Goal: Task Accomplishment & Management: Manage account settings

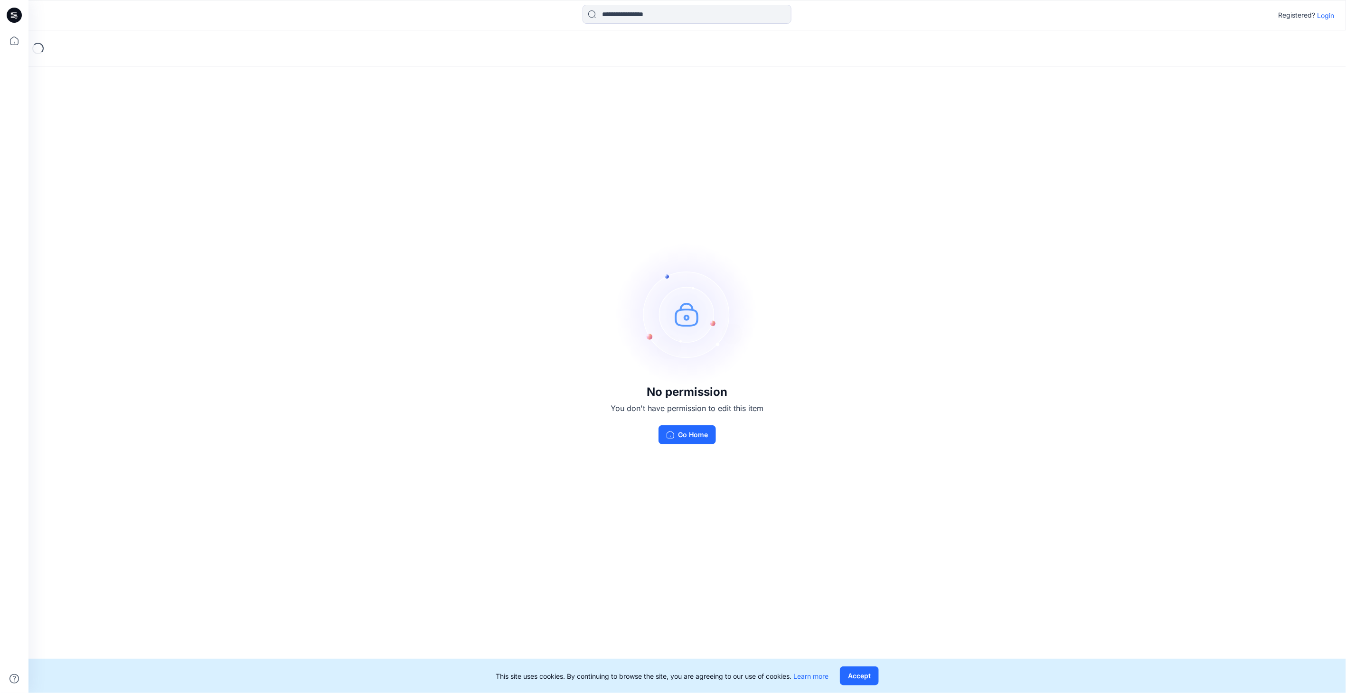
click at [1333, 13] on p "Login" at bounding box center [1326, 15] width 17 height 10
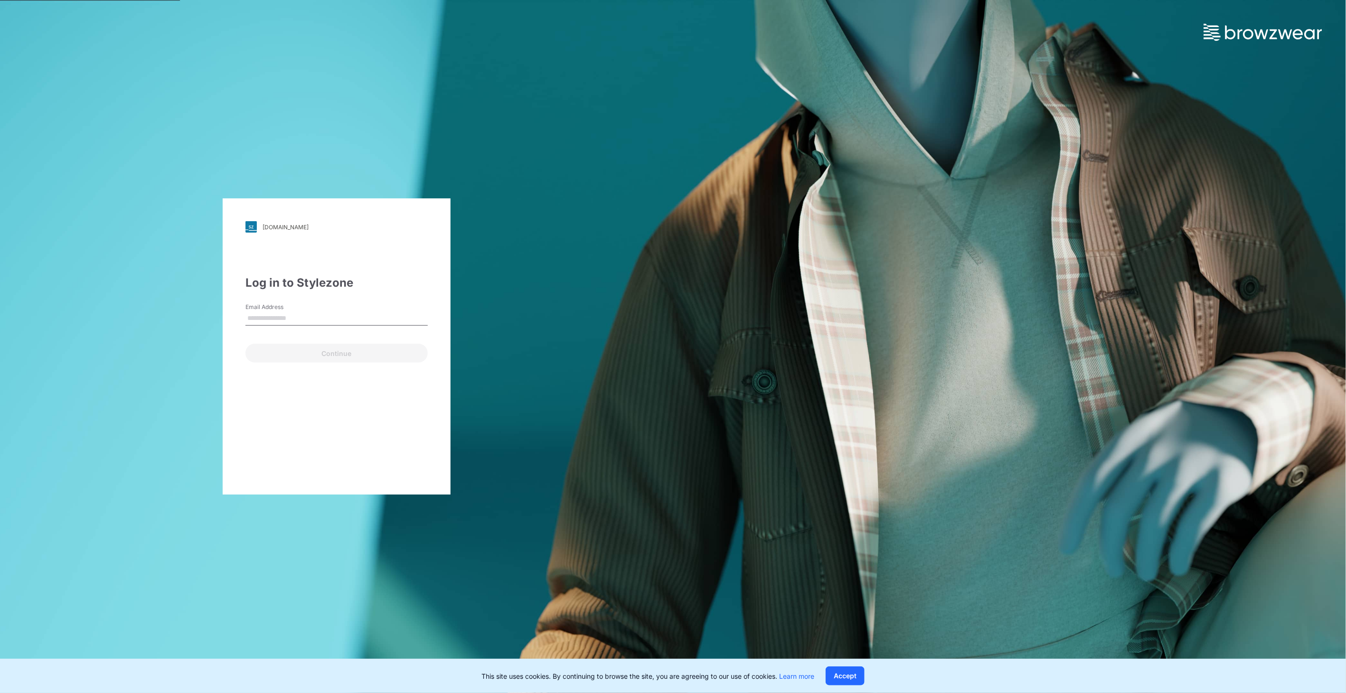
click at [308, 321] on input "Email Address" at bounding box center [336, 319] width 182 height 14
type input "**********"
click at [329, 351] on button "Continue" at bounding box center [336, 353] width 182 height 19
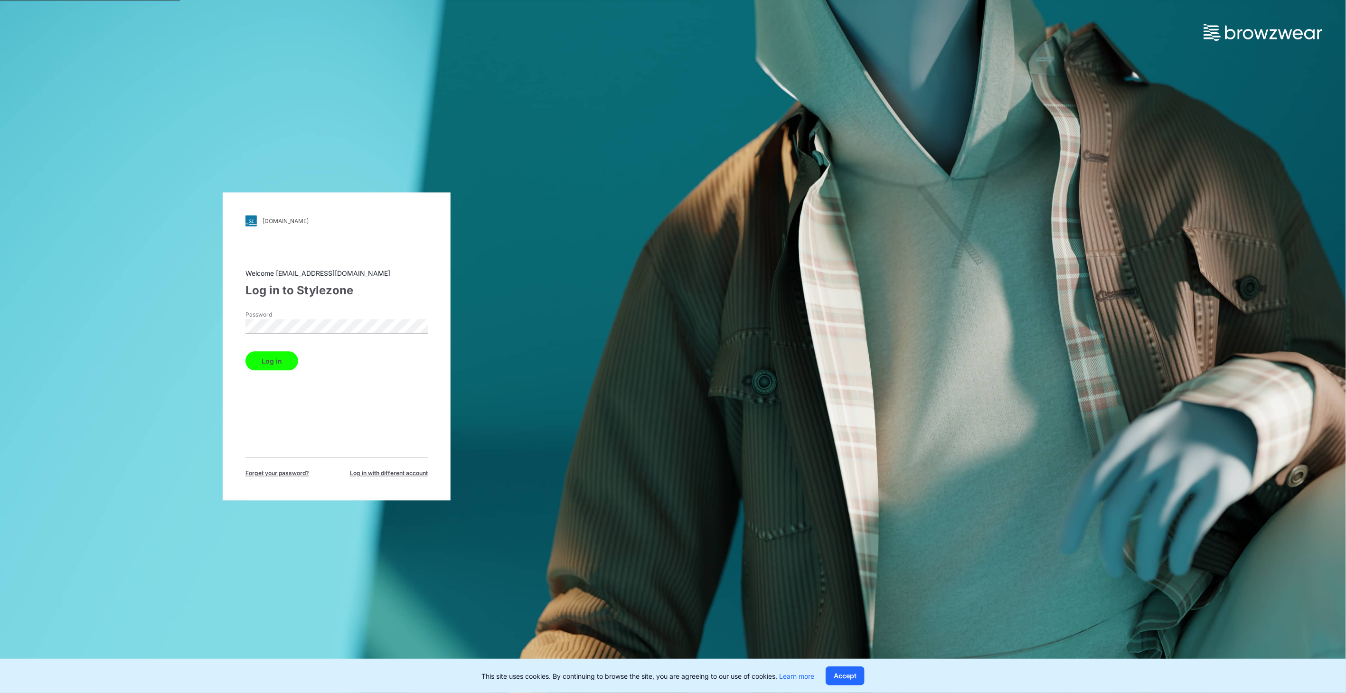
click at [283, 356] on button "Log in" at bounding box center [271, 361] width 53 height 19
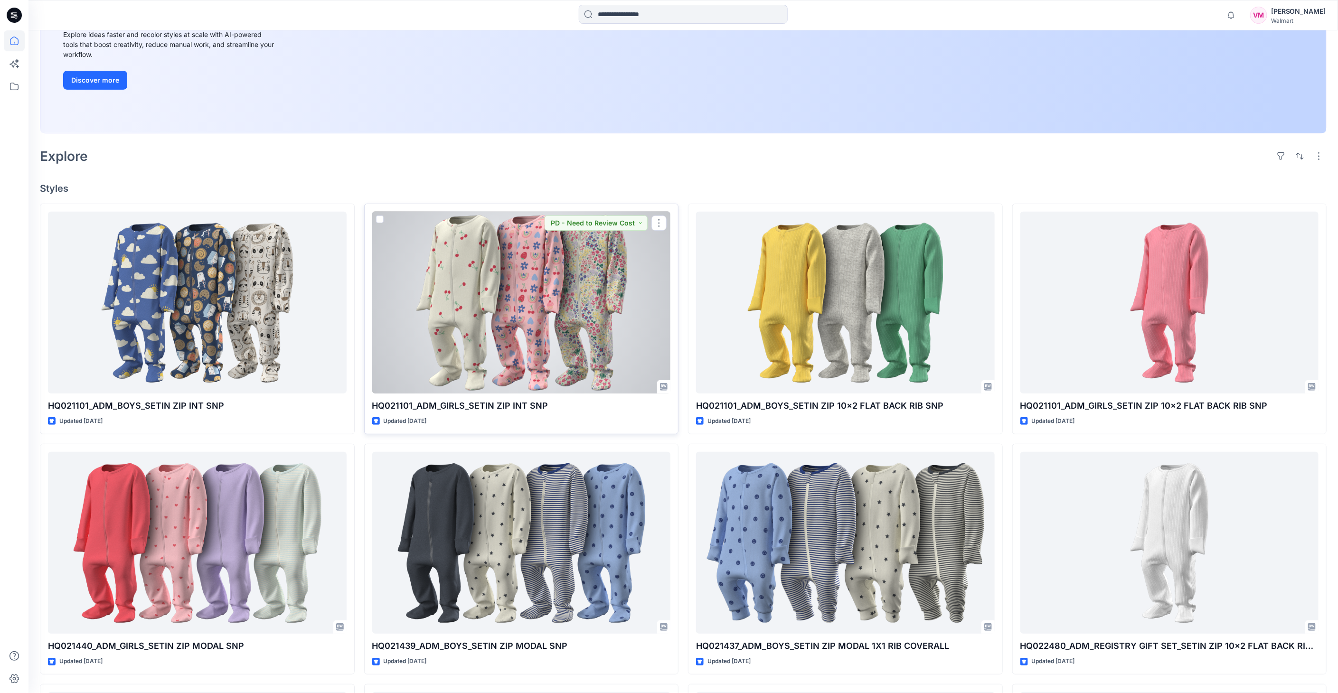
scroll to position [105, 0]
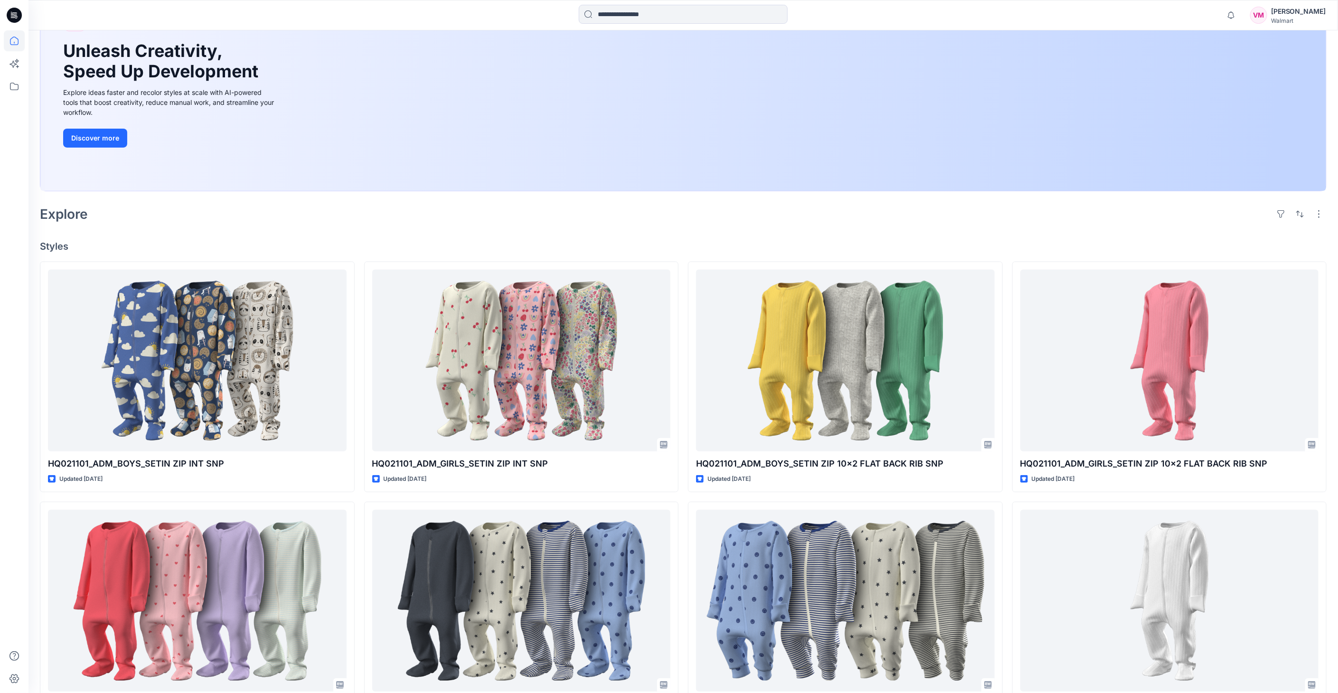
click at [19, 10] on icon at bounding box center [14, 15] width 15 height 15
click at [12, 46] on icon at bounding box center [14, 40] width 21 height 21
click at [14, 89] on icon at bounding box center [14, 86] width 21 height 21
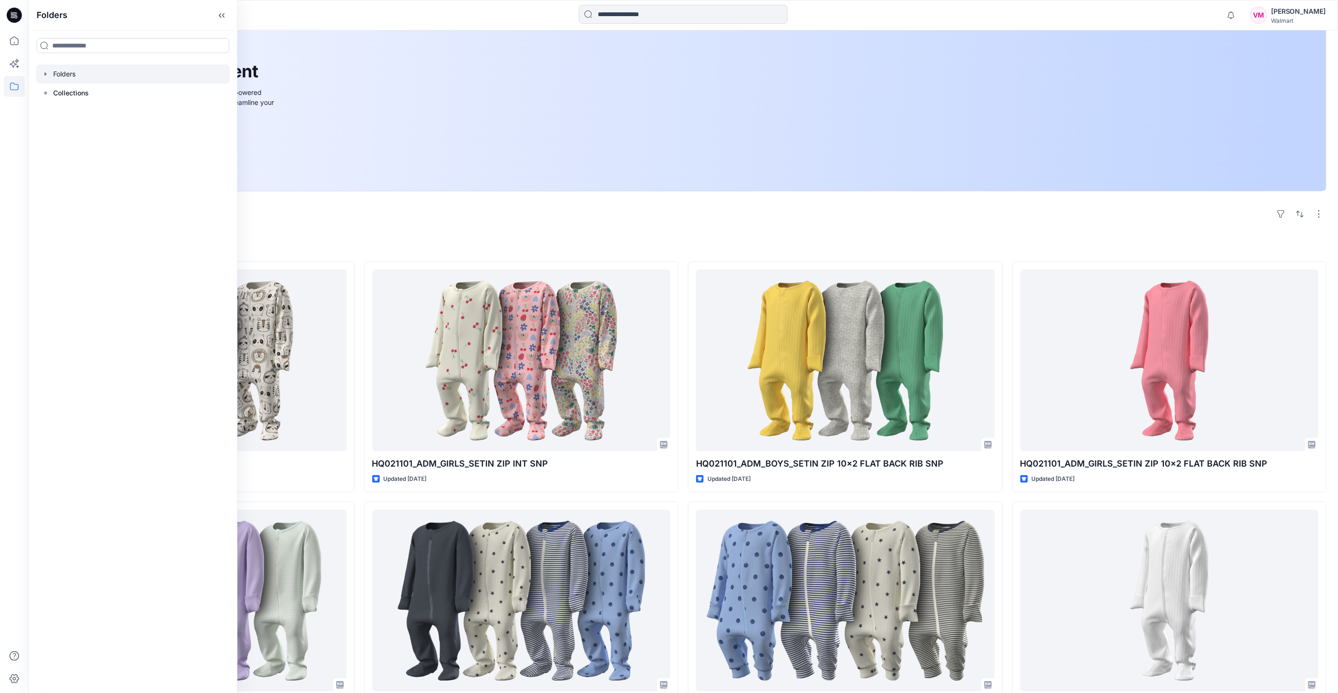
click at [74, 77] on div at bounding box center [133, 74] width 194 height 19
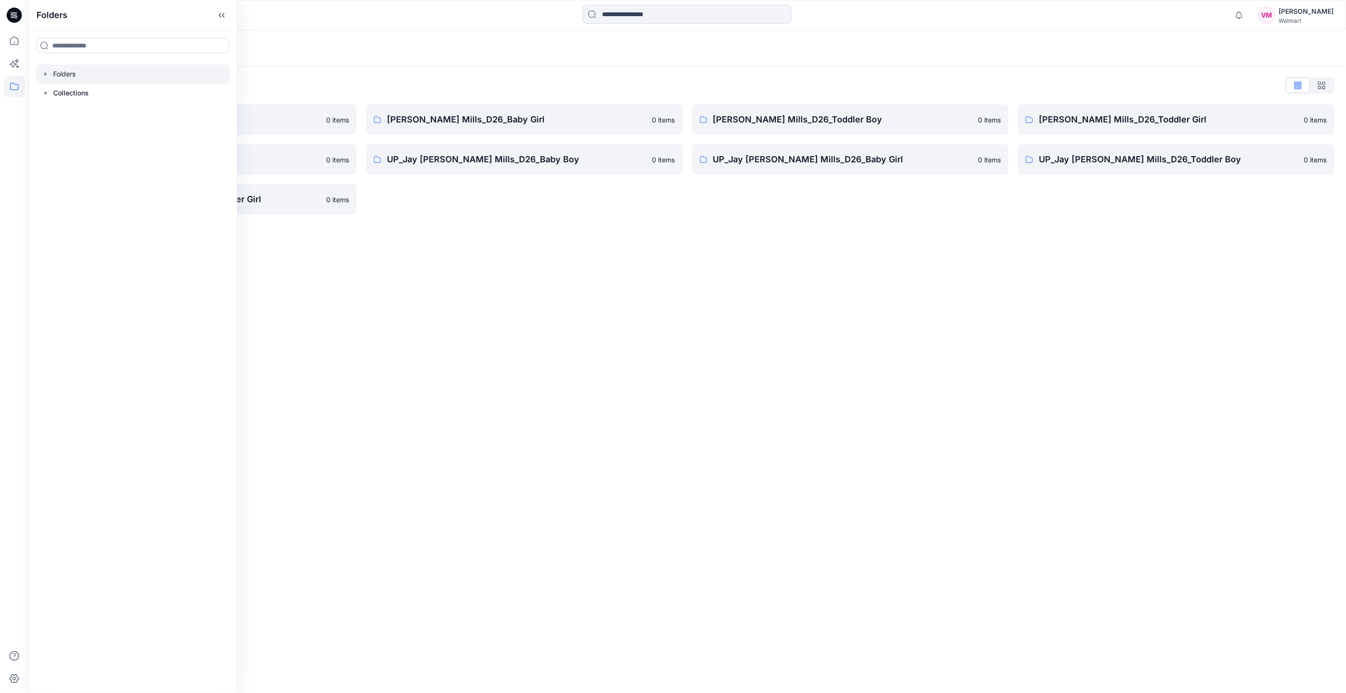
click at [546, 323] on div "Folders Folders List Jay Jay Mills_D26_Baby Boy 0 items SC_JJ Mills_C22_ Baby_B…" at bounding box center [687, 361] width 1318 height 663
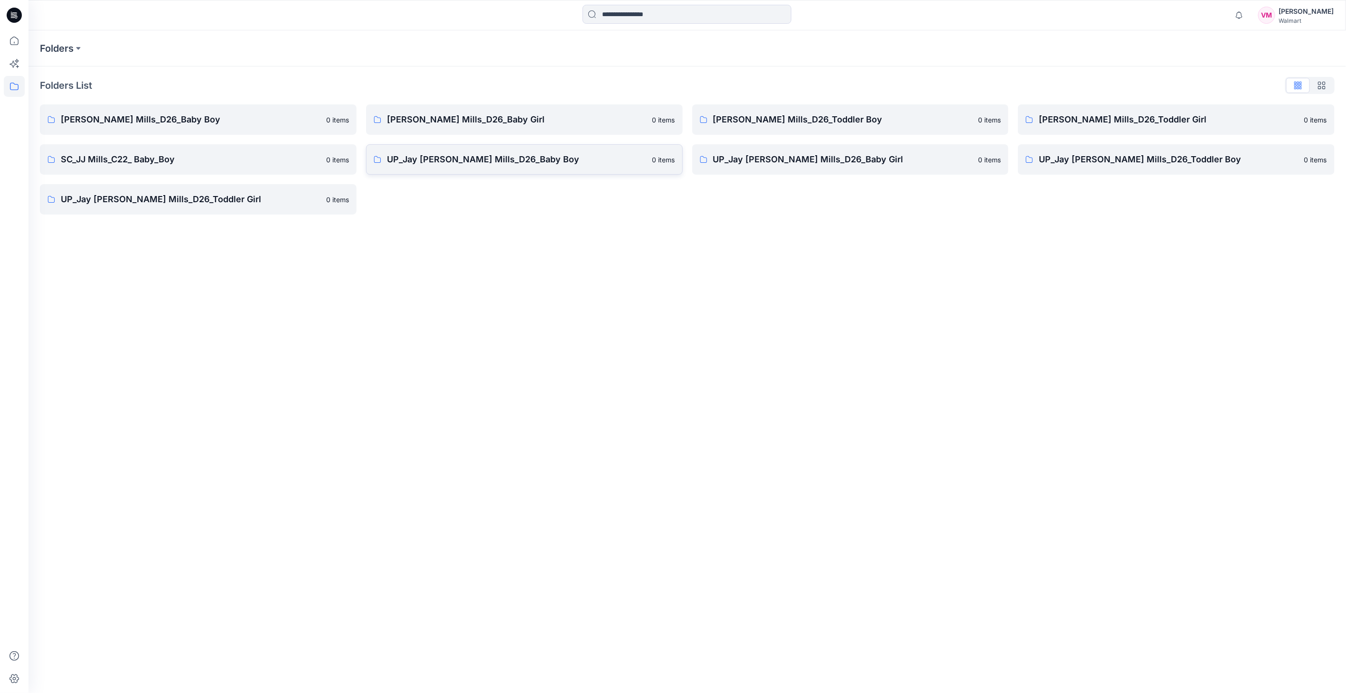
click at [477, 161] on p "UP_Jay [PERSON_NAME] Mills_D26_Baby Boy" at bounding box center [517, 159] width 260 height 13
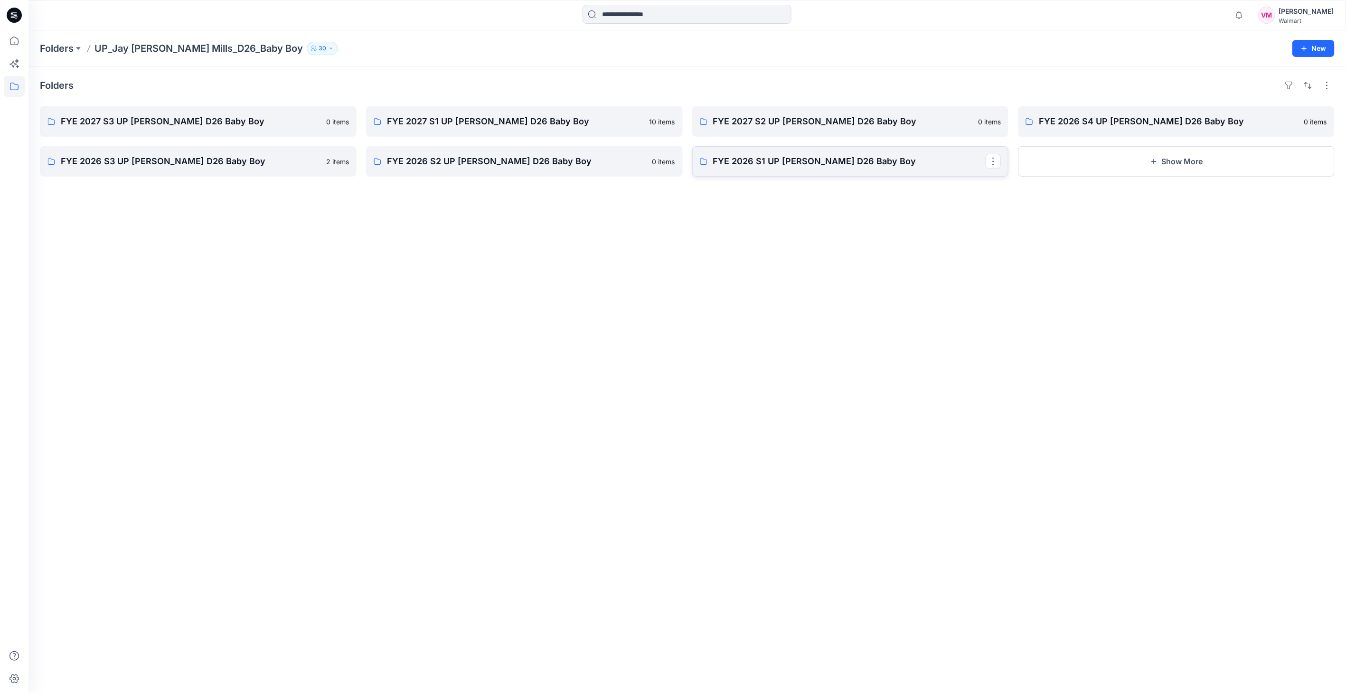
click at [771, 162] on p "FYE 2026 S1 UP Jay Jay Mills D26 Baby Boy" at bounding box center [849, 161] width 273 height 13
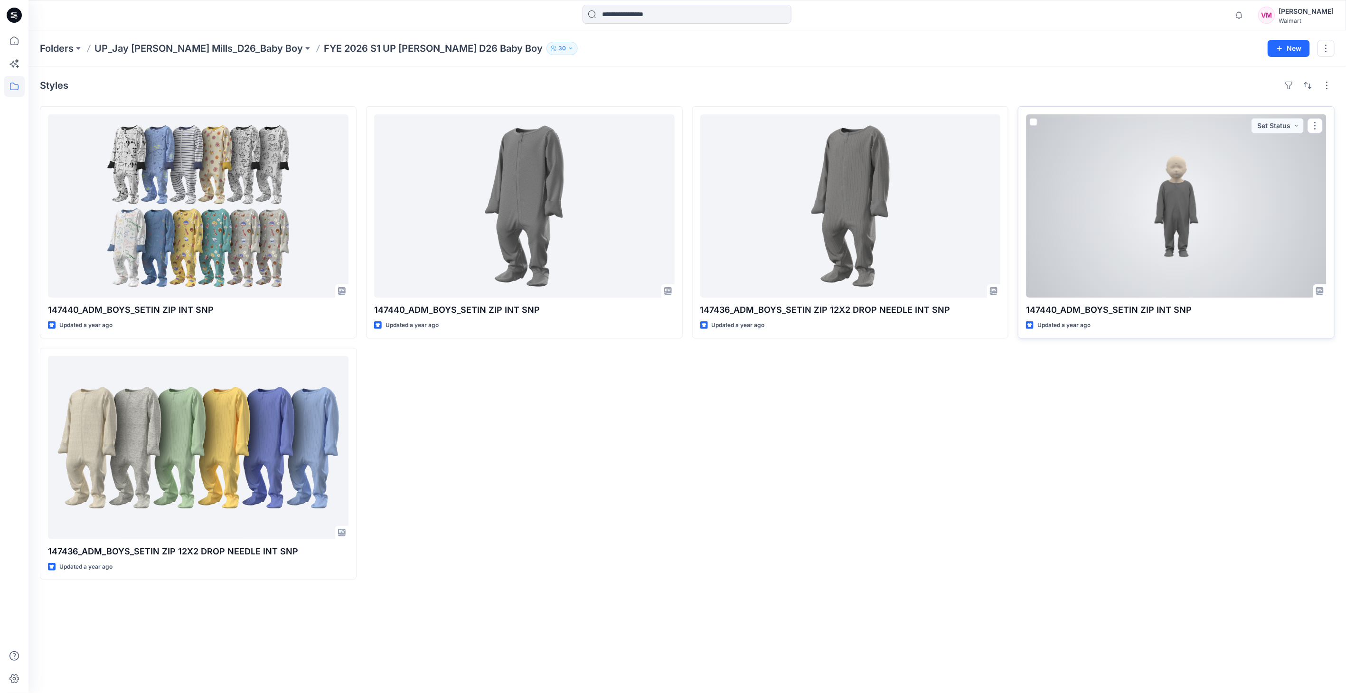
click at [1210, 229] on div at bounding box center [1176, 205] width 301 height 183
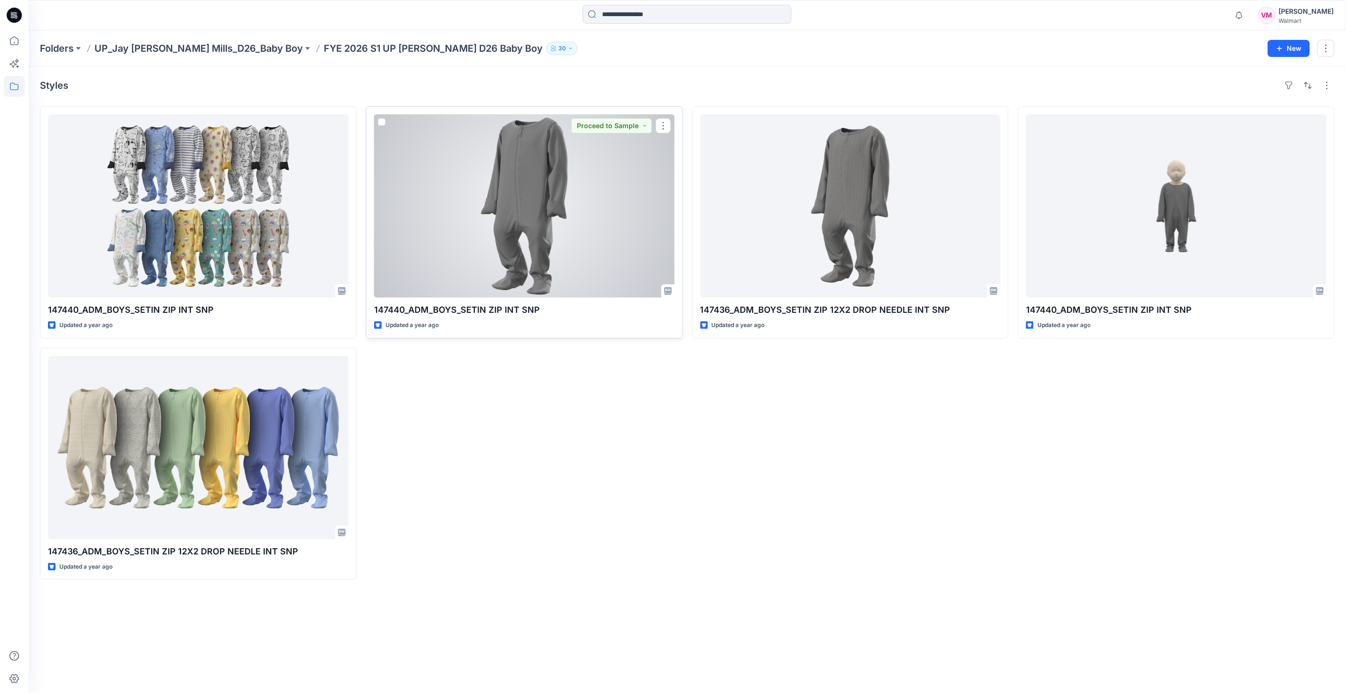
click at [472, 219] on div at bounding box center [524, 205] width 301 height 183
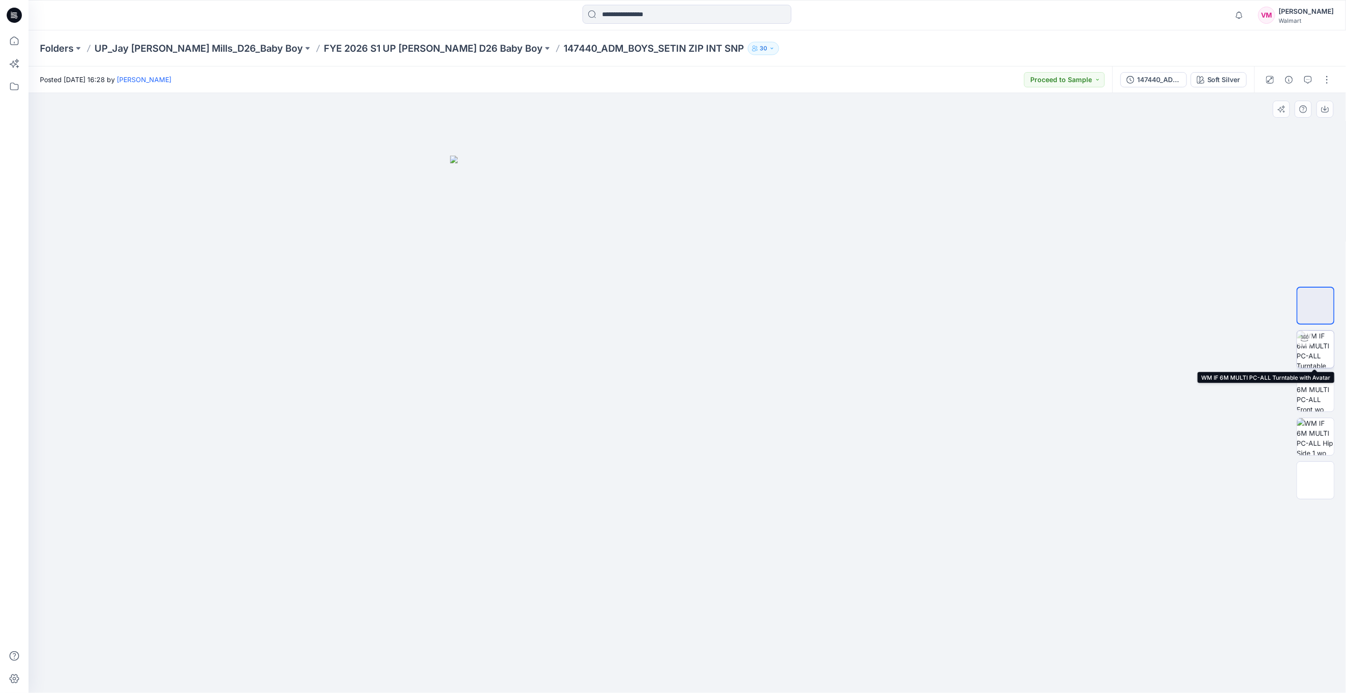
click at [1322, 351] on img at bounding box center [1315, 349] width 37 height 37
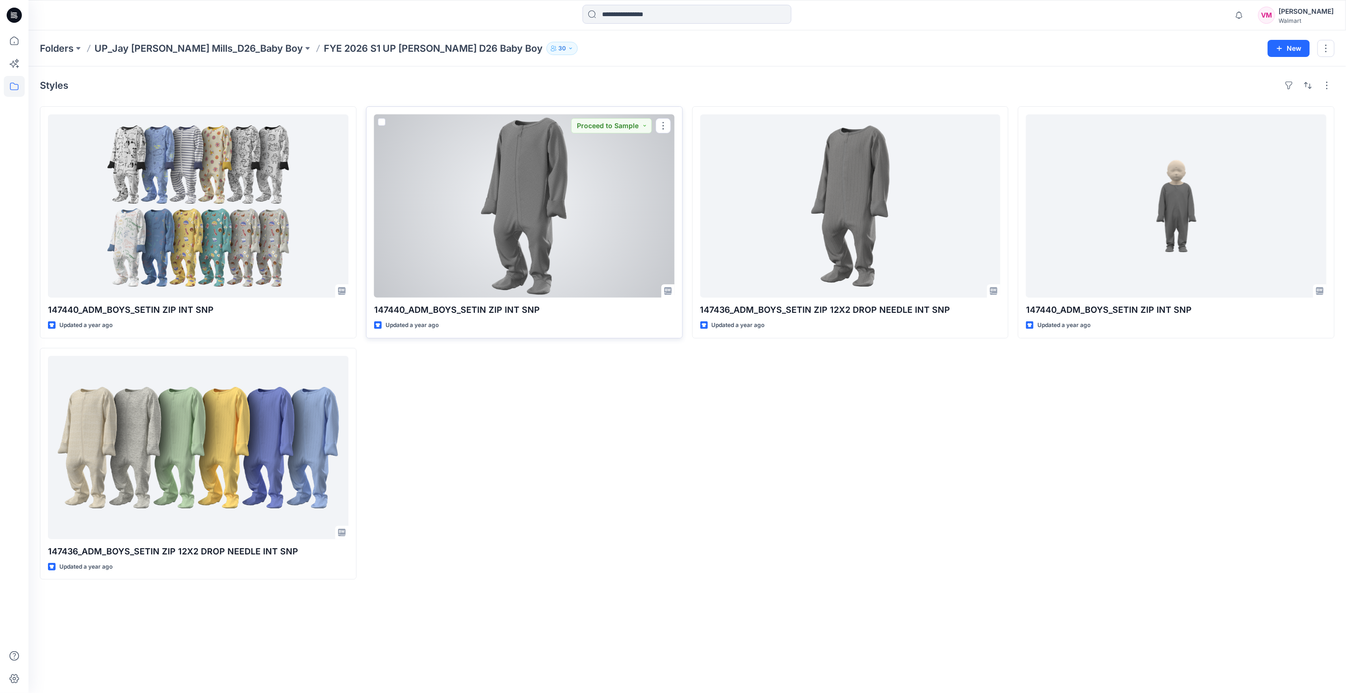
click at [575, 213] on div at bounding box center [524, 205] width 301 height 183
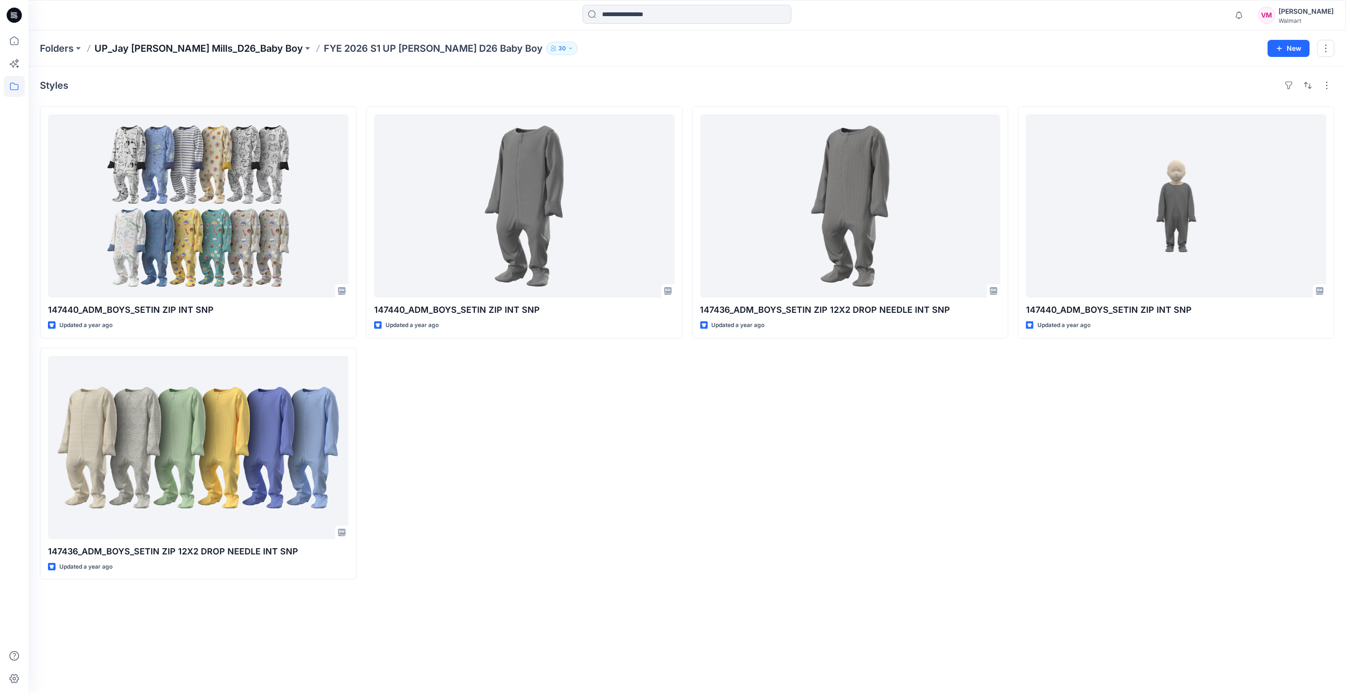
click at [222, 51] on p "UP_Jay [PERSON_NAME] Mills_D26_Baby Boy" at bounding box center [198, 48] width 208 height 13
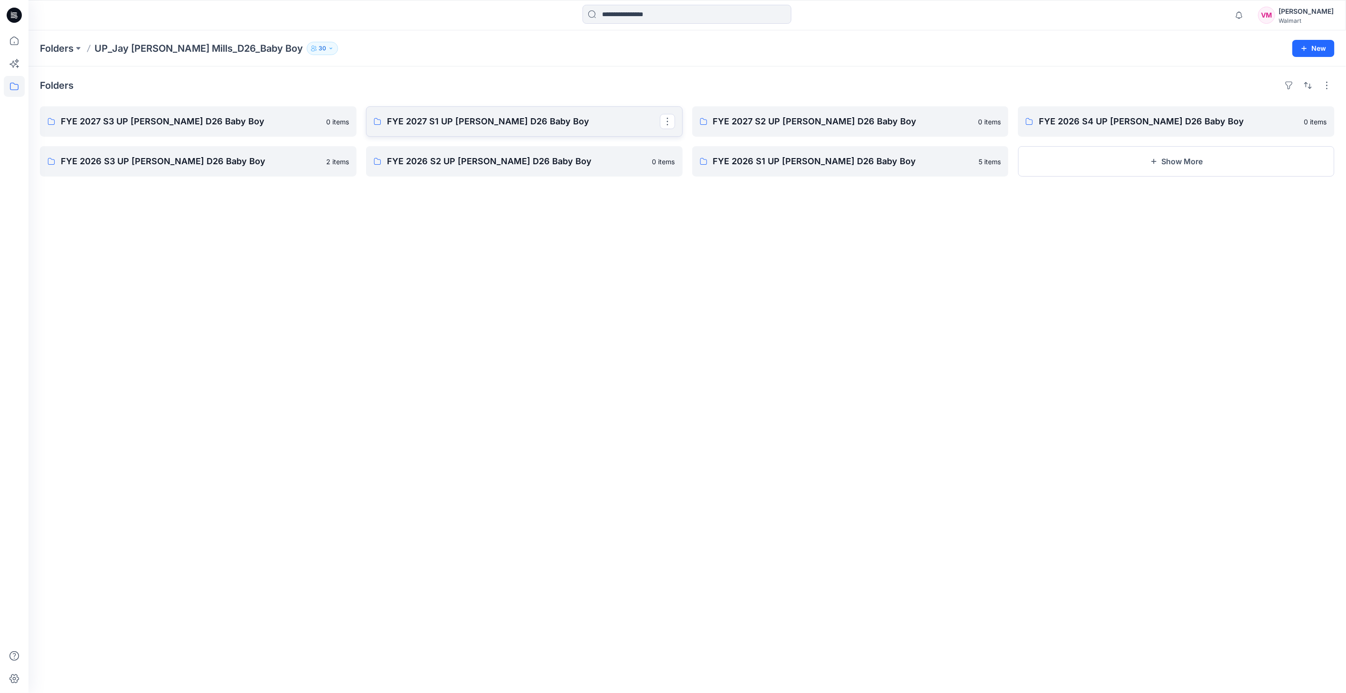
click at [415, 119] on p "FYE 2027 S1 UP Jay Jay Mills D26 Baby Boy" at bounding box center [523, 121] width 273 height 13
click at [428, 123] on p "FYE 2027 S1 UP Jay Jay Mills D26 Baby Boy" at bounding box center [523, 121] width 273 height 13
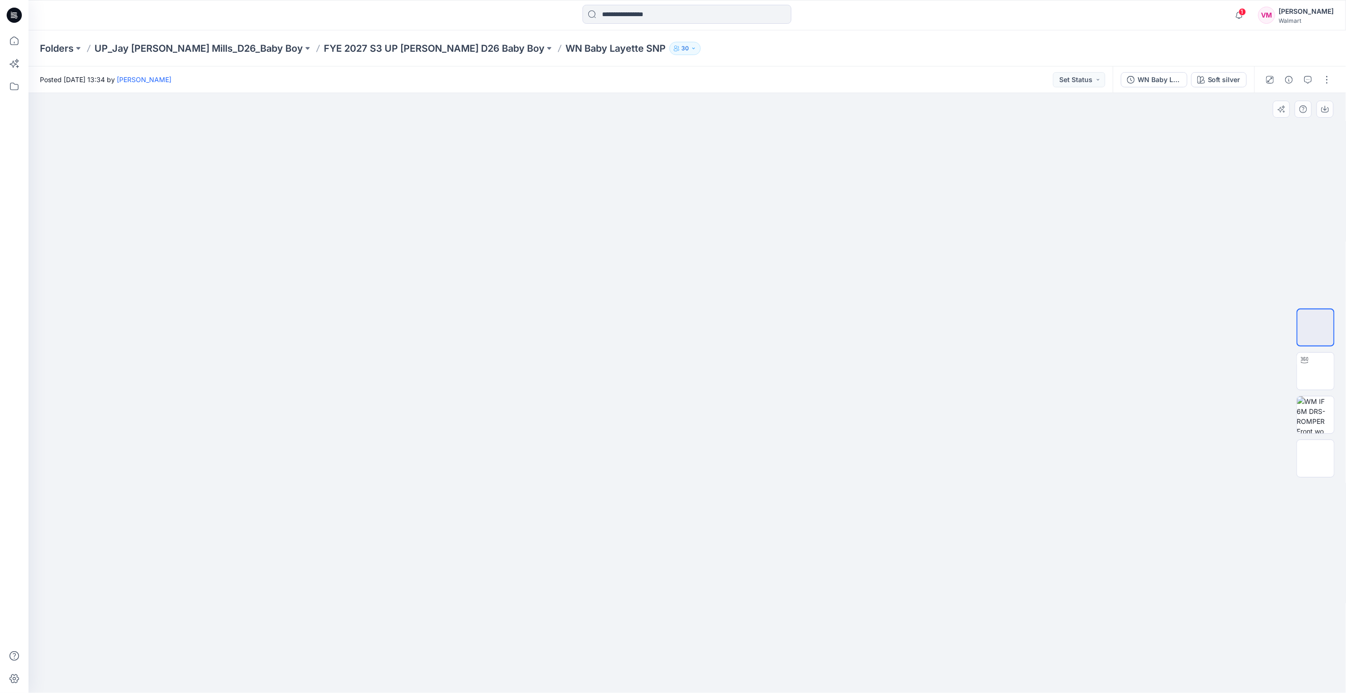
drag, startPoint x: 731, startPoint y: 495, endPoint x: 787, endPoint y: 490, distance: 55.8
click at [785, 156] on img at bounding box center [687, 156] width 475 height 0
click at [1316, 371] on img at bounding box center [1316, 371] width 0 height 0
drag, startPoint x: 751, startPoint y: 475, endPoint x: 757, endPoint y: 480, distance: 7.4
click at [757, 480] on div at bounding box center [687, 393] width 1318 height 600
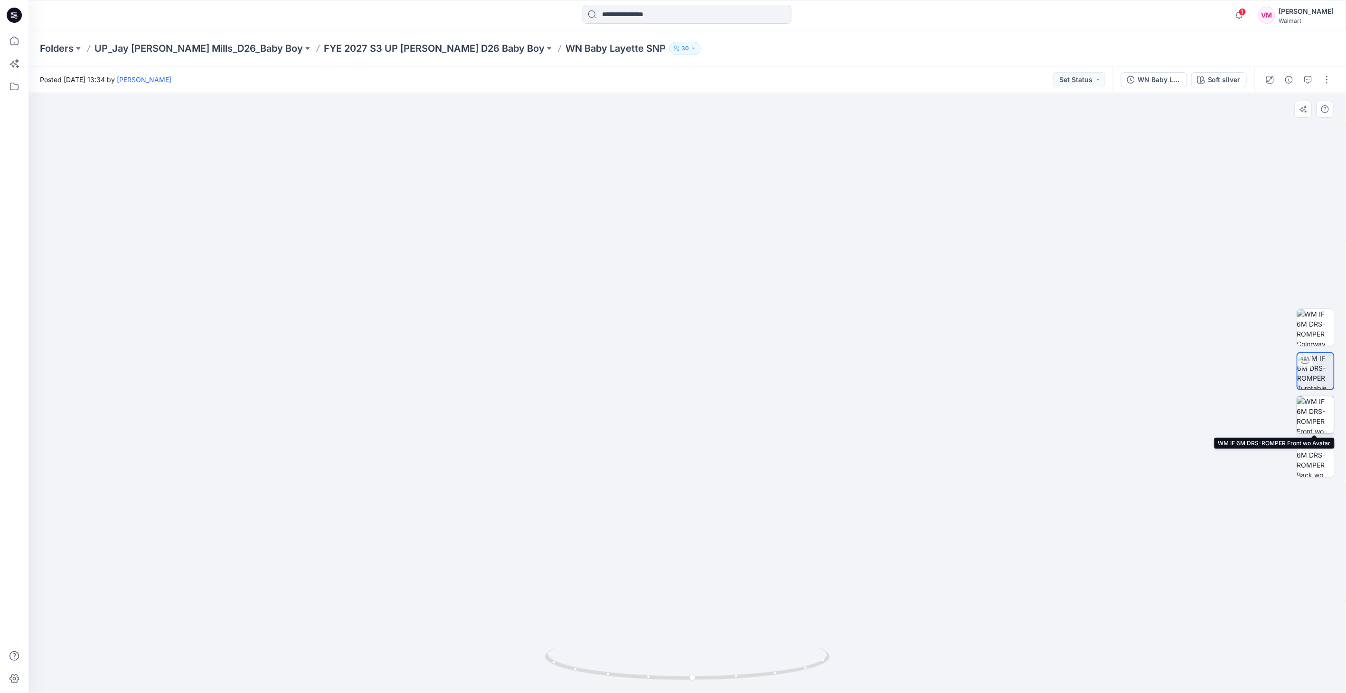
click at [1320, 414] on img at bounding box center [1315, 415] width 37 height 37
click at [1323, 458] on img at bounding box center [1315, 458] width 37 height 37
click at [1315, 421] on img at bounding box center [1315, 415] width 37 height 37
click at [1320, 365] on img at bounding box center [1315, 371] width 37 height 37
click at [1317, 320] on img at bounding box center [1315, 327] width 37 height 37
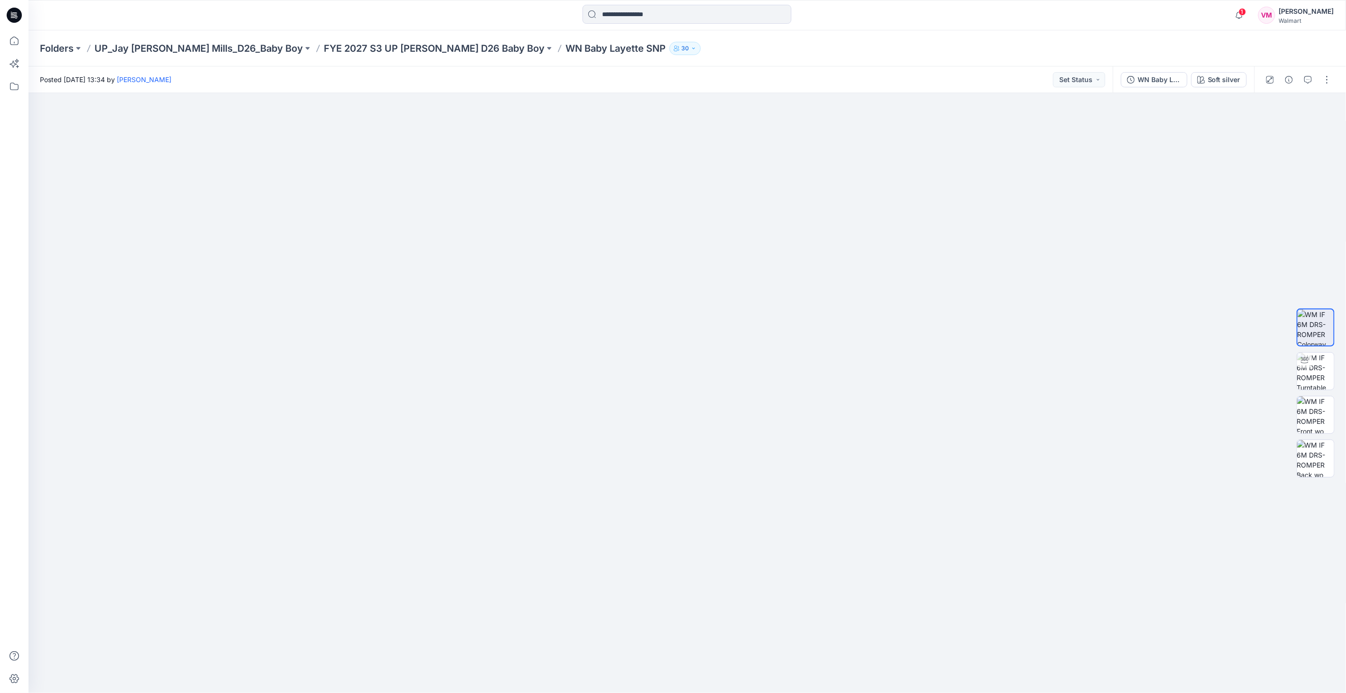
click at [376, 48] on p "FYE 2027 S3 UP [PERSON_NAME] D26 Baby Boy" at bounding box center [434, 48] width 221 height 13
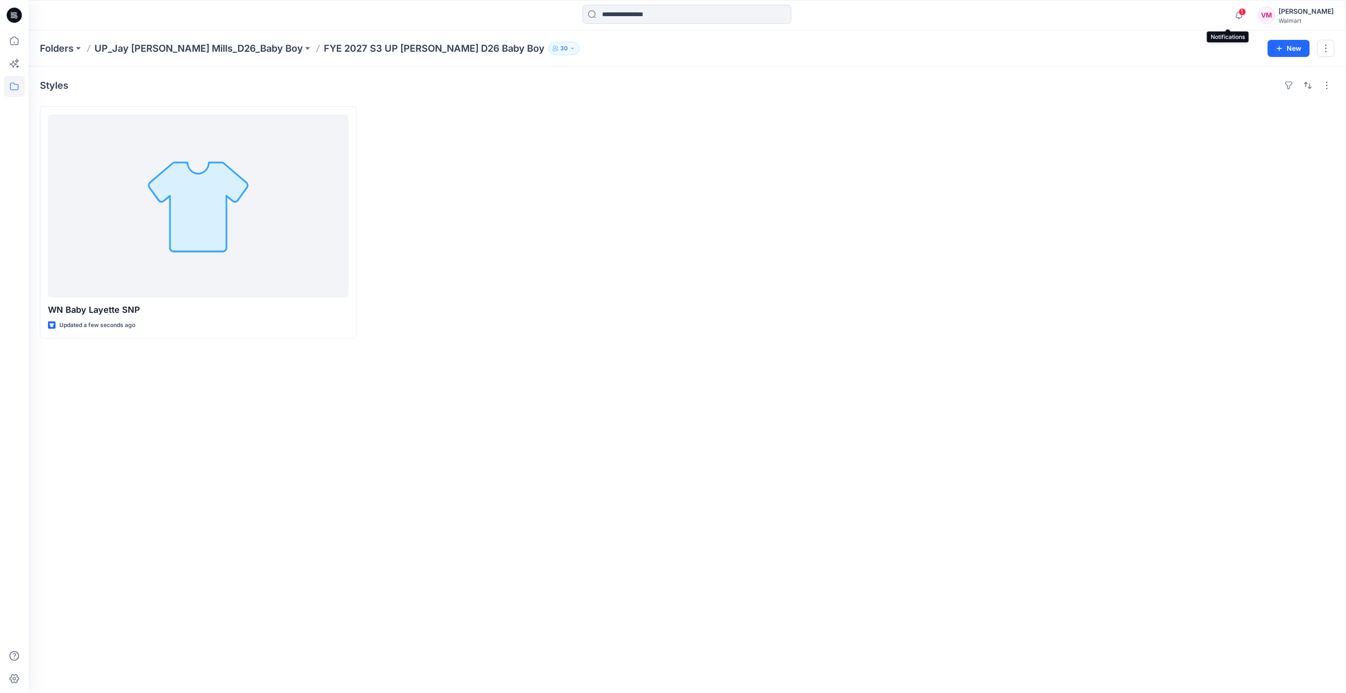
click at [1239, 12] on span "1" at bounding box center [1243, 12] width 8 height 8
click at [1190, 411] on div "Styles WN Baby Layette SNP Updated a few seconds ago" at bounding box center [687, 379] width 1318 height 627
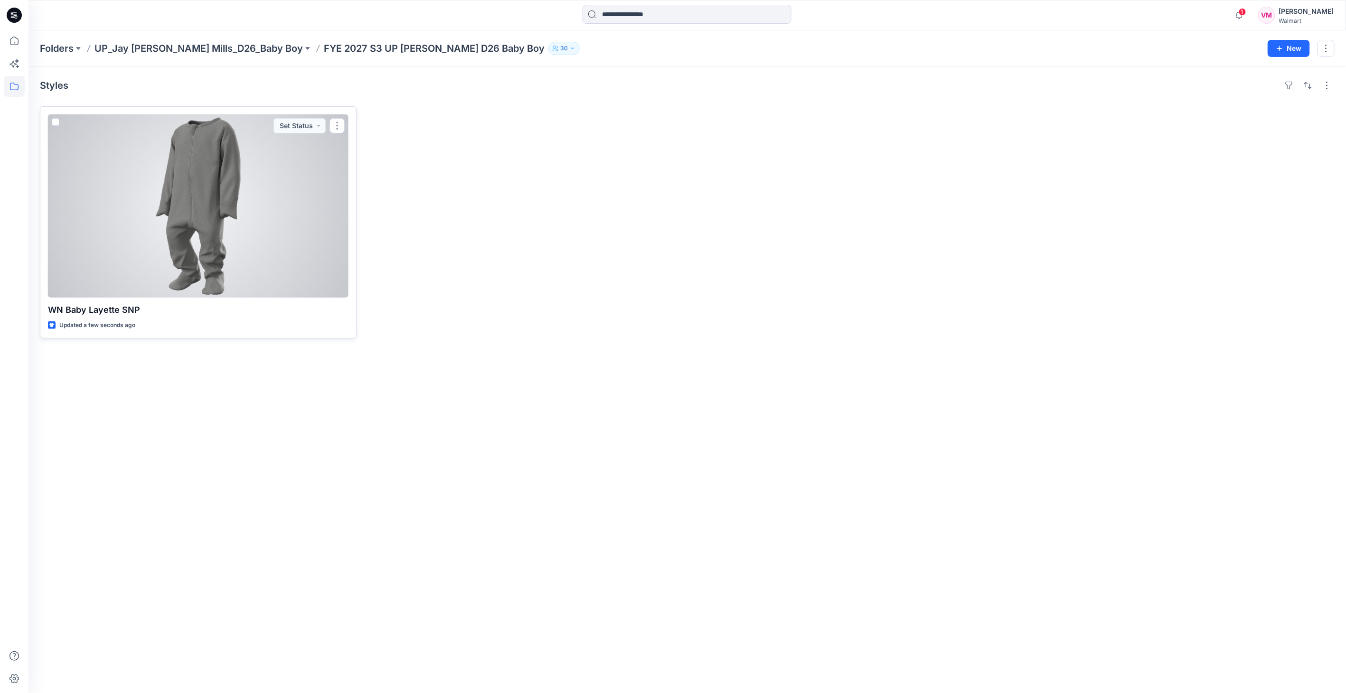
click at [196, 189] on div at bounding box center [198, 205] width 301 height 183
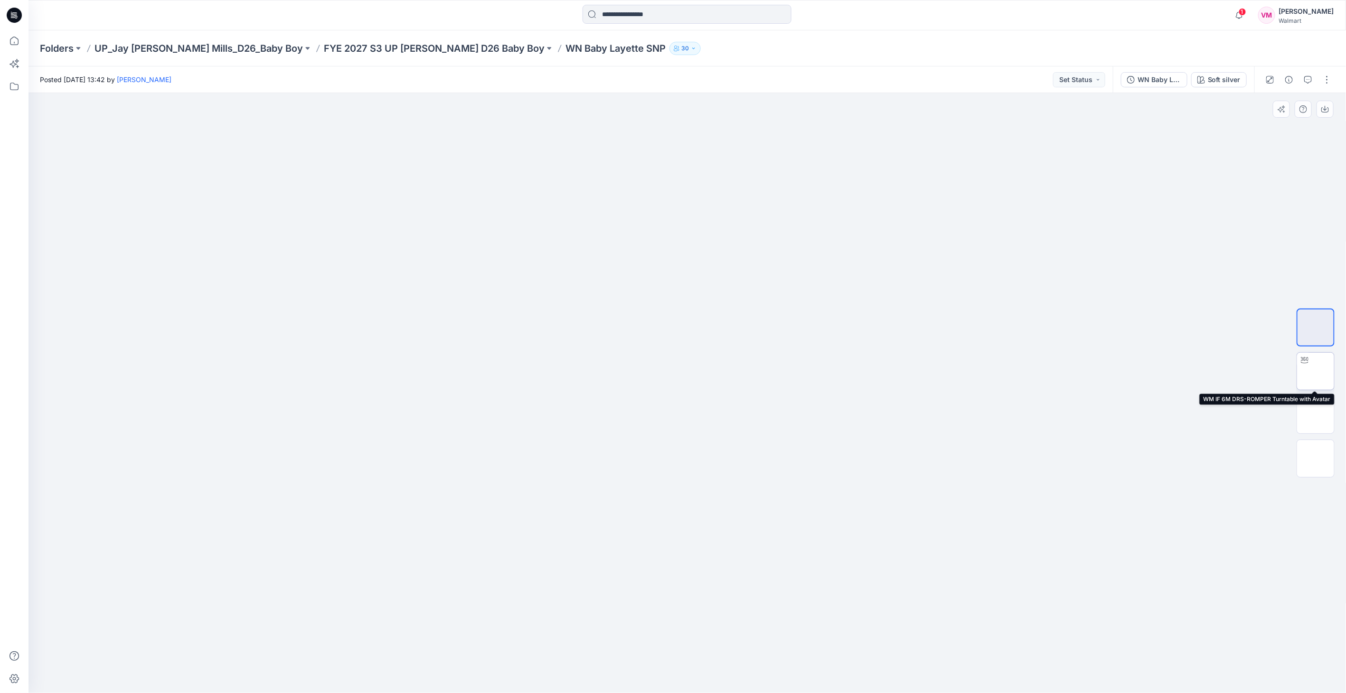
click at [1316, 371] on img at bounding box center [1316, 371] width 0 height 0
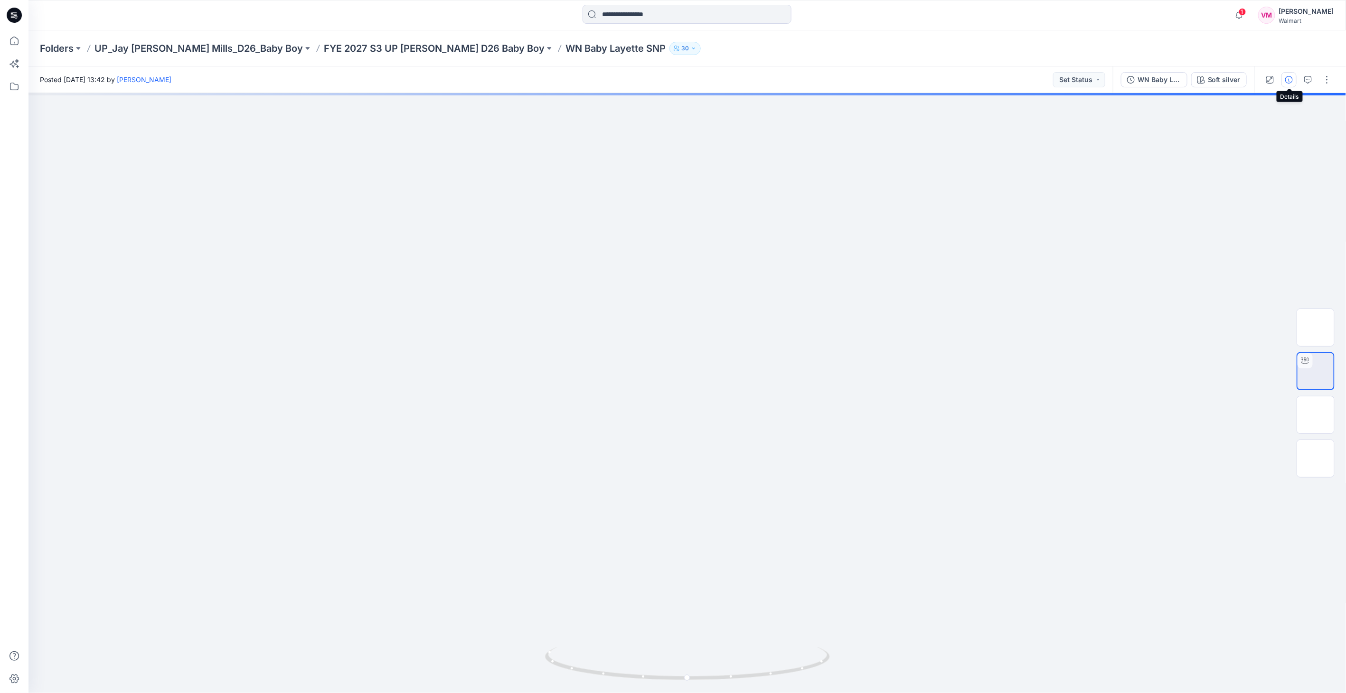
click at [1293, 83] on icon "button" at bounding box center [1289, 80] width 8 height 8
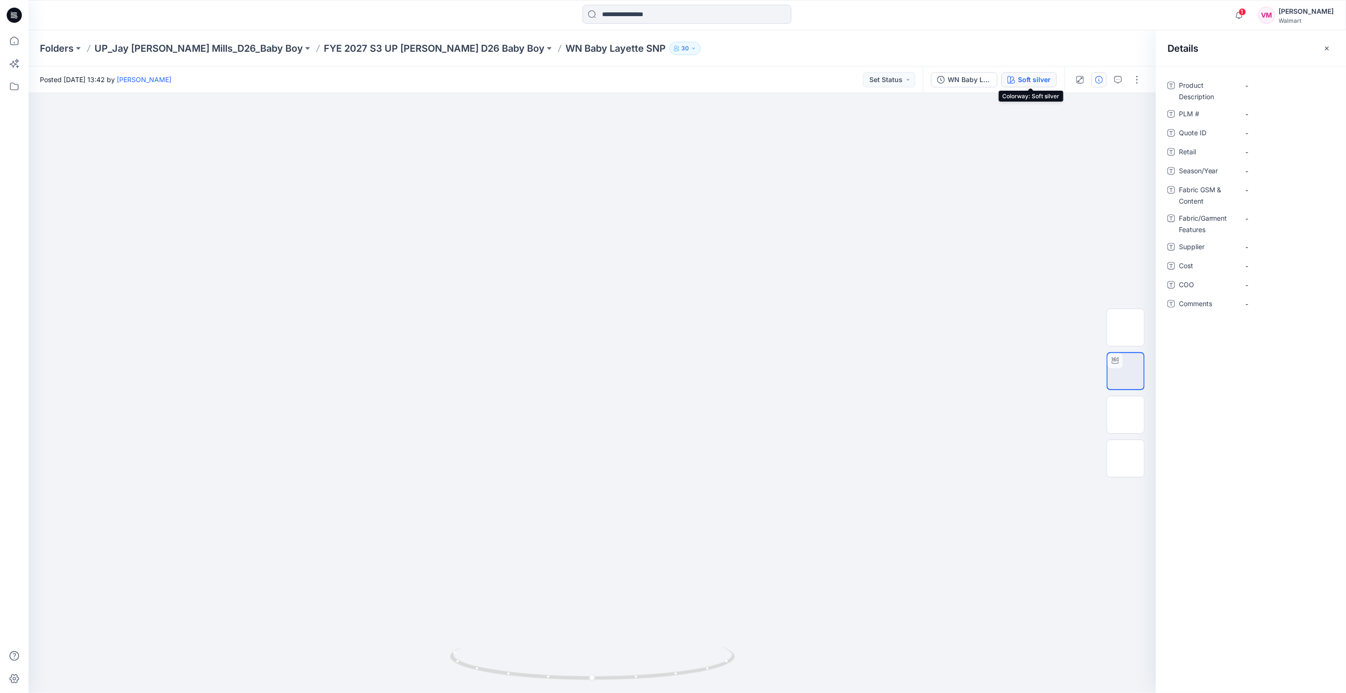
click at [1050, 79] on div "Soft silver" at bounding box center [1034, 80] width 33 height 10
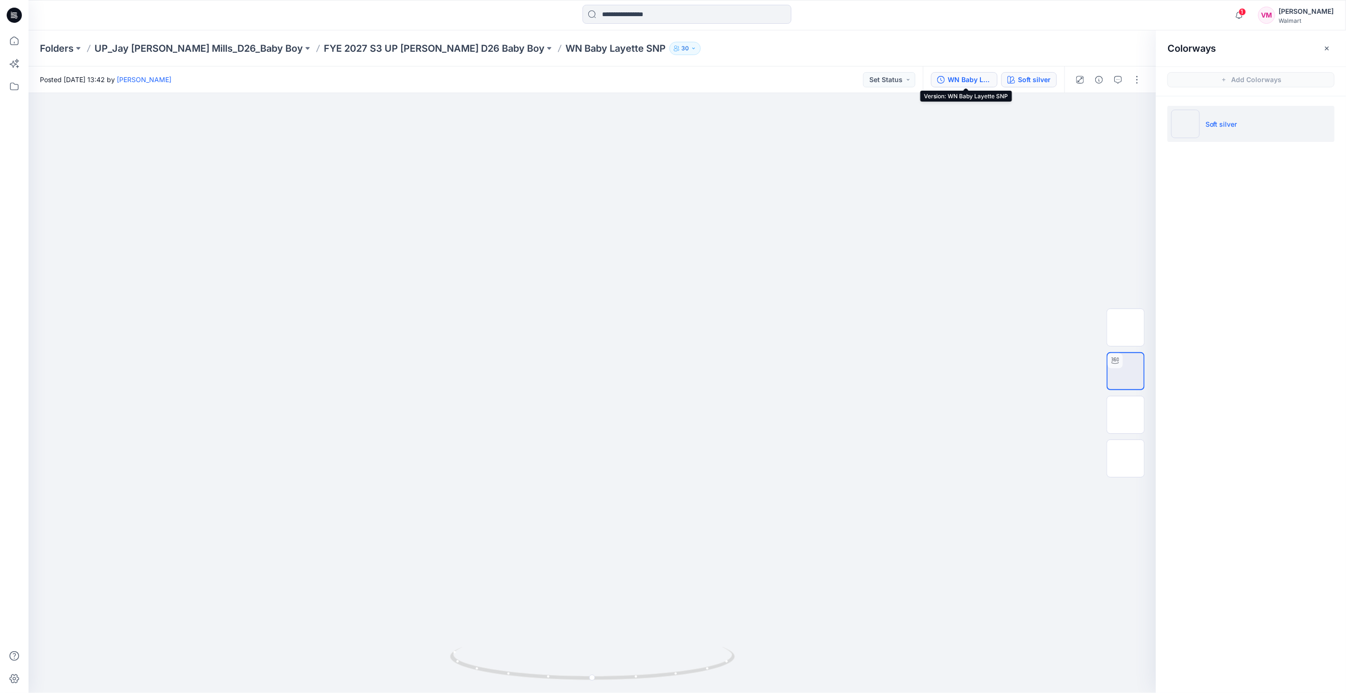
click at [972, 79] on div "WN Baby Layette SNP" at bounding box center [970, 80] width 44 height 10
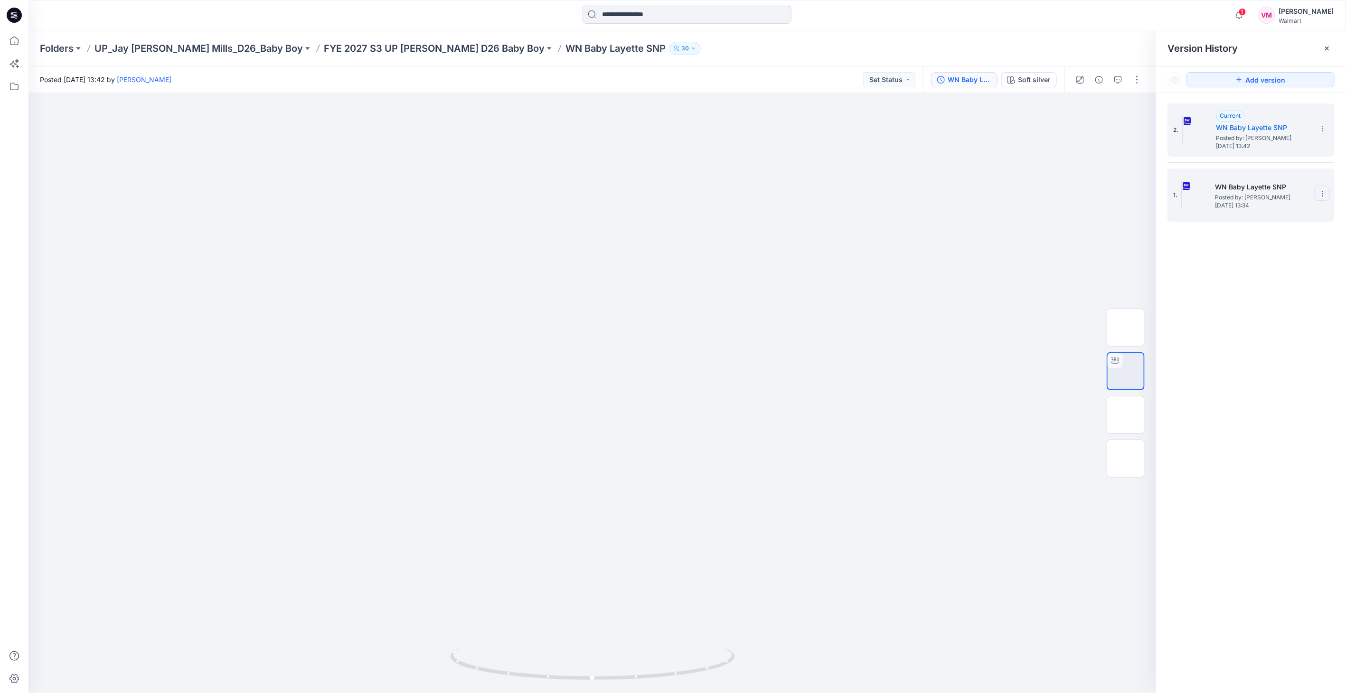
click at [1326, 193] on icon at bounding box center [1323, 194] width 8 height 8
click at [1278, 290] on span "Delete Version" at bounding box center [1257, 292] width 45 height 11
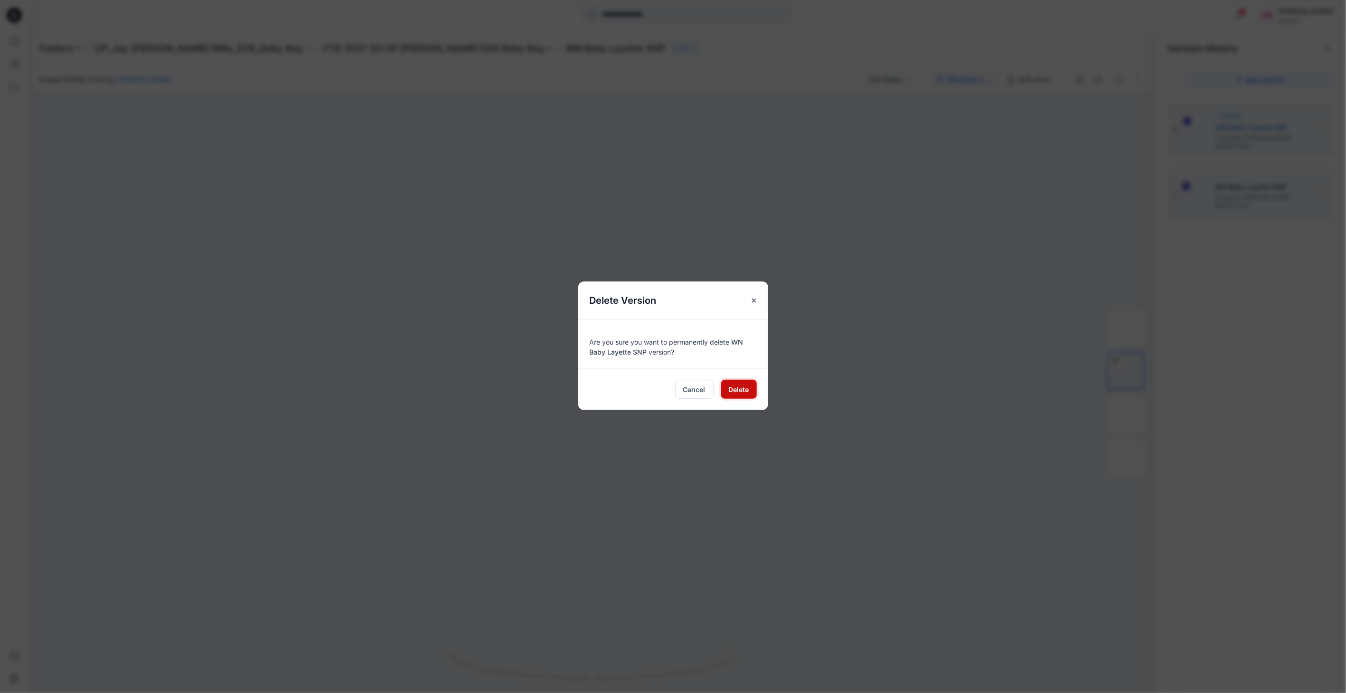
click at [739, 381] on button "Delete" at bounding box center [739, 389] width 36 height 19
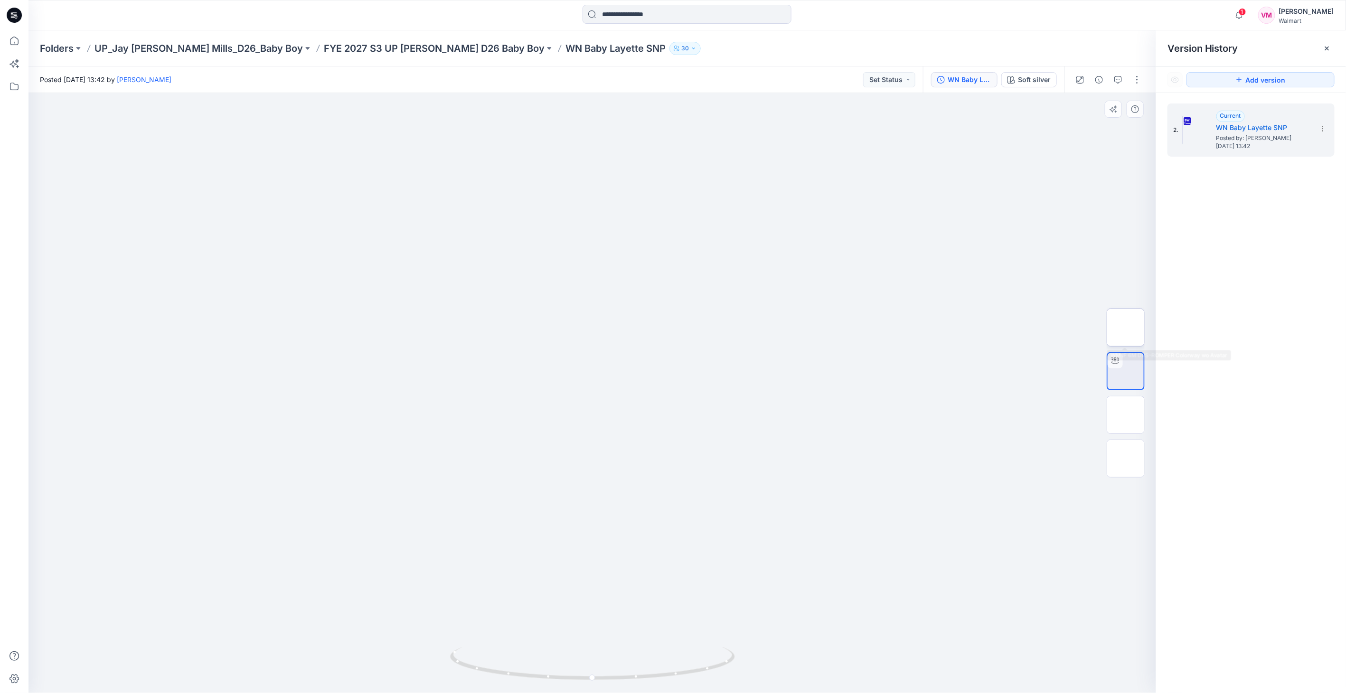
click at [1126, 328] on img at bounding box center [1126, 328] width 0 height 0
click at [1126, 415] on img at bounding box center [1126, 415] width 0 height 0
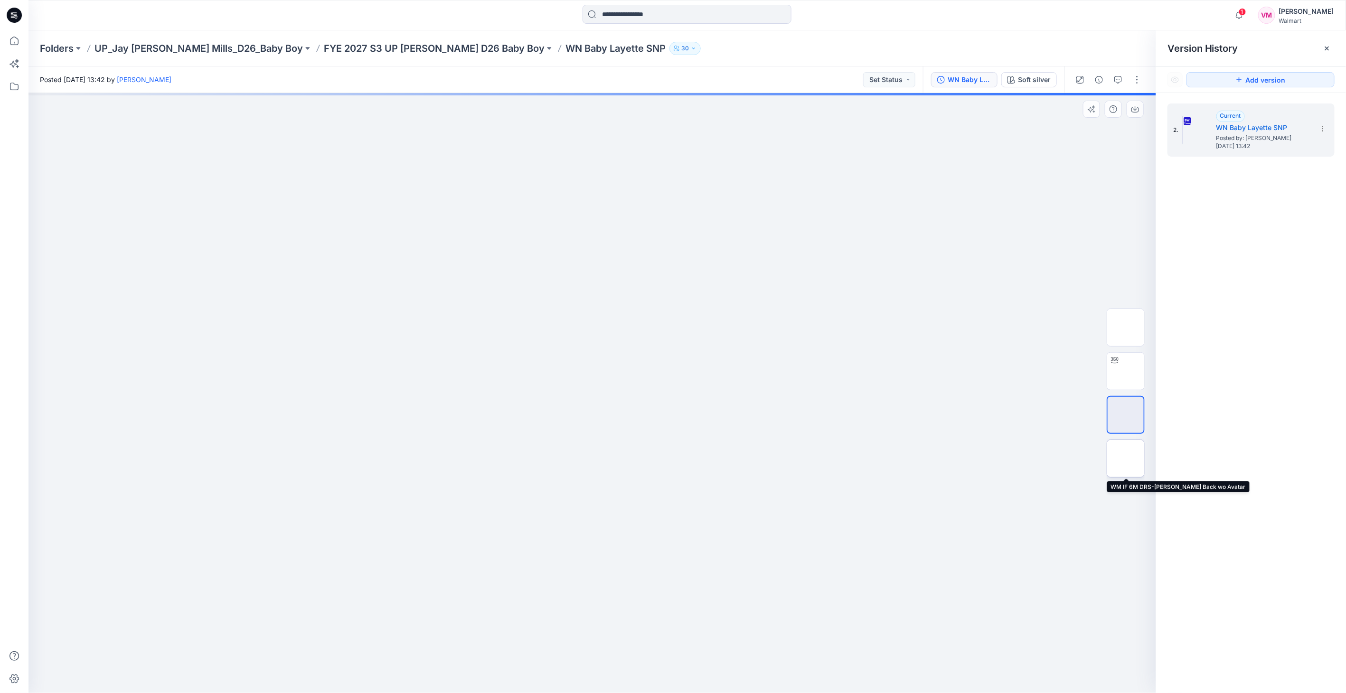
click at [1126, 459] on img at bounding box center [1126, 459] width 0 height 0
click at [1126, 328] on img at bounding box center [1126, 328] width 0 height 0
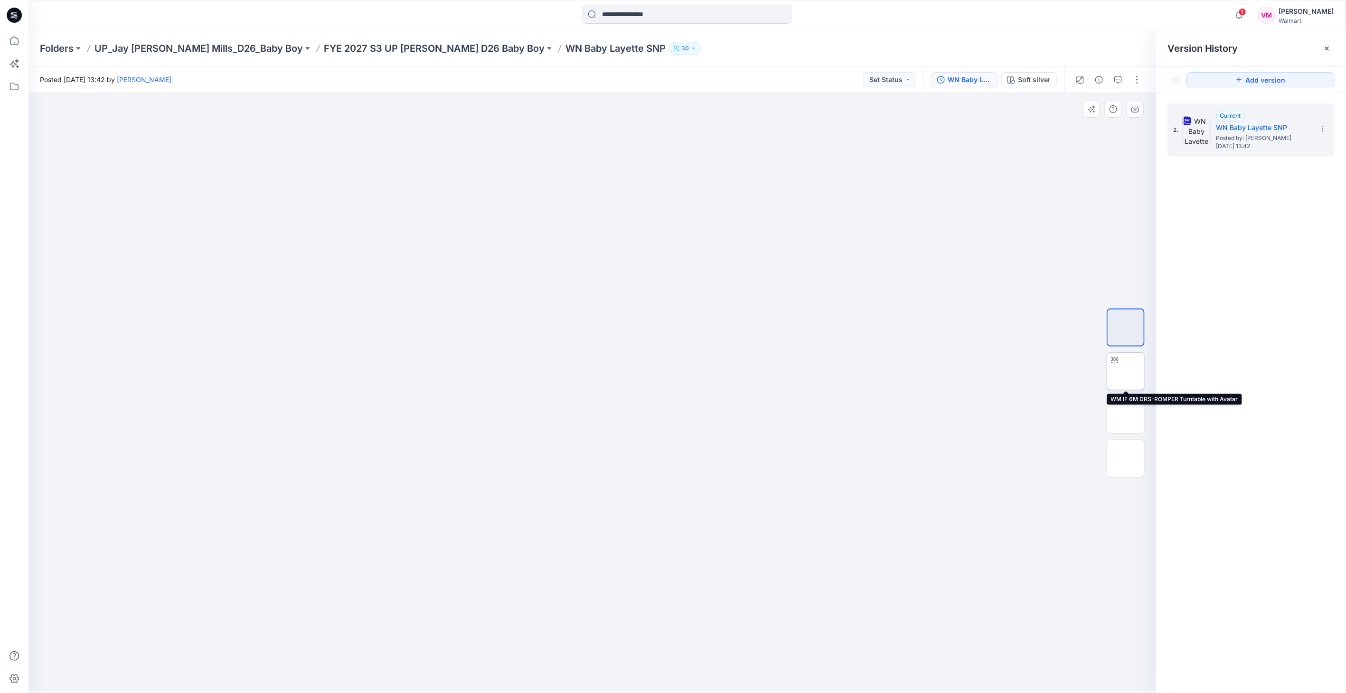
click at [1126, 371] on img at bounding box center [1126, 371] width 0 height 0
